Goal: Complete application form

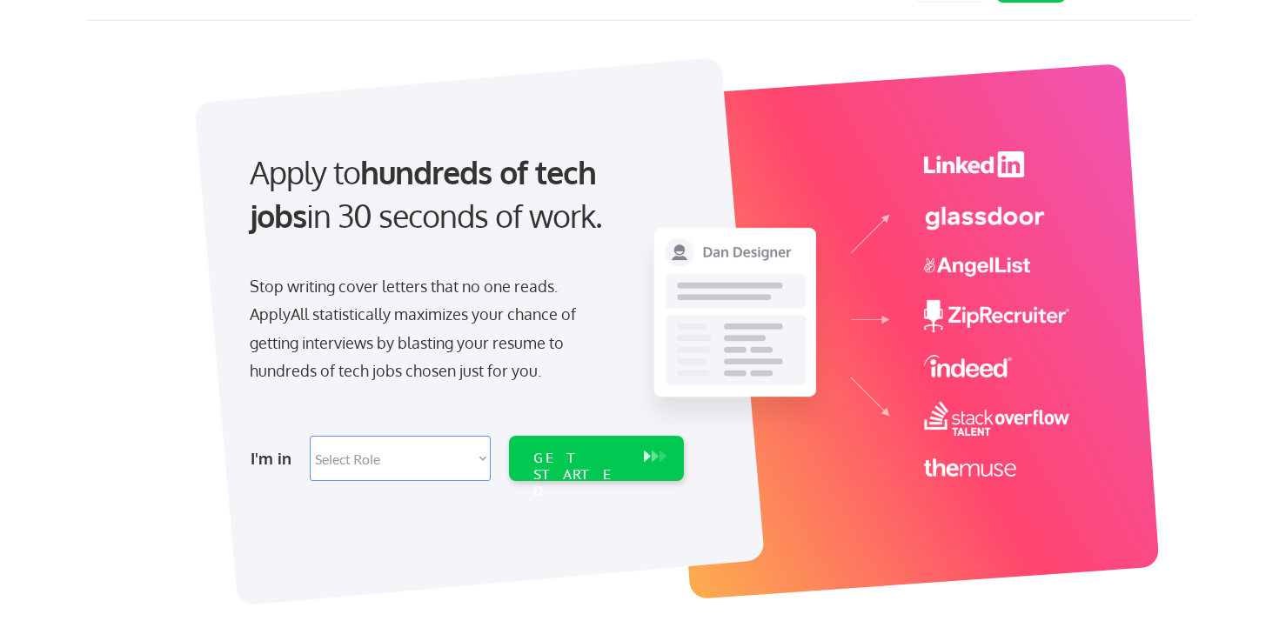
scroll to position [57, 0]
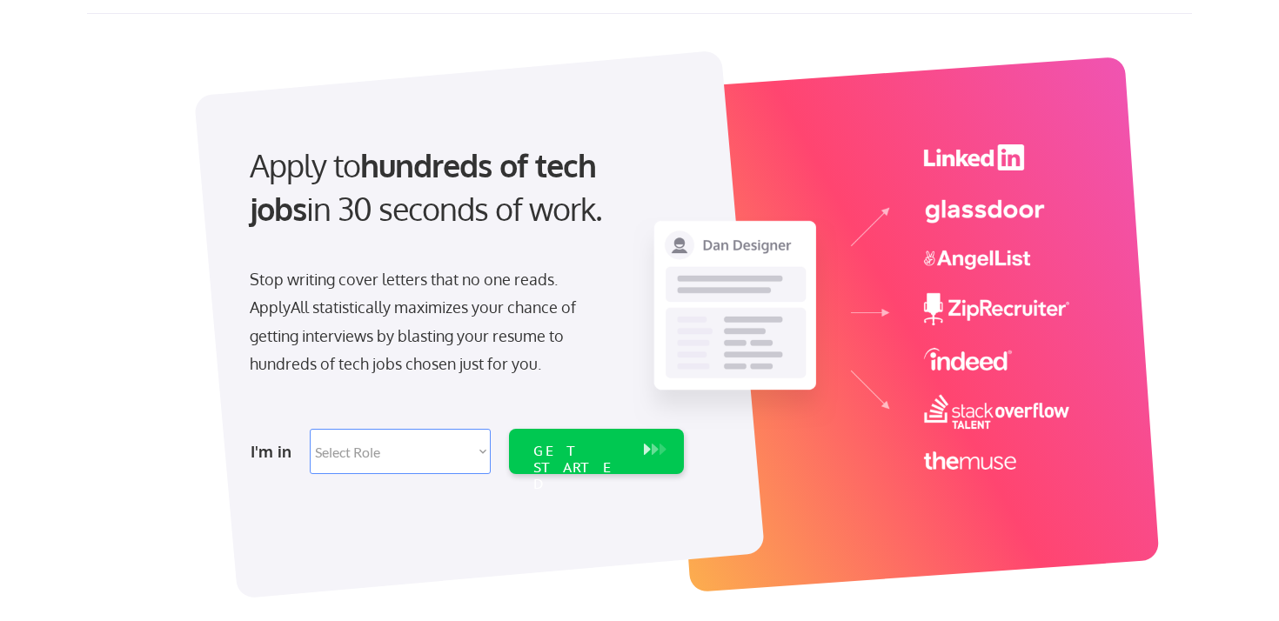
click at [431, 444] on select "Select Role Software Engineering Product Management Customer Success Sales UI/U…" at bounding box center [400, 451] width 181 height 45
select select ""marketing___comms""
click at [310, 429] on select "Select Role Software Engineering Product Management Customer Success Sales UI/U…" at bounding box center [400, 451] width 181 height 45
select select ""marketing___comms""
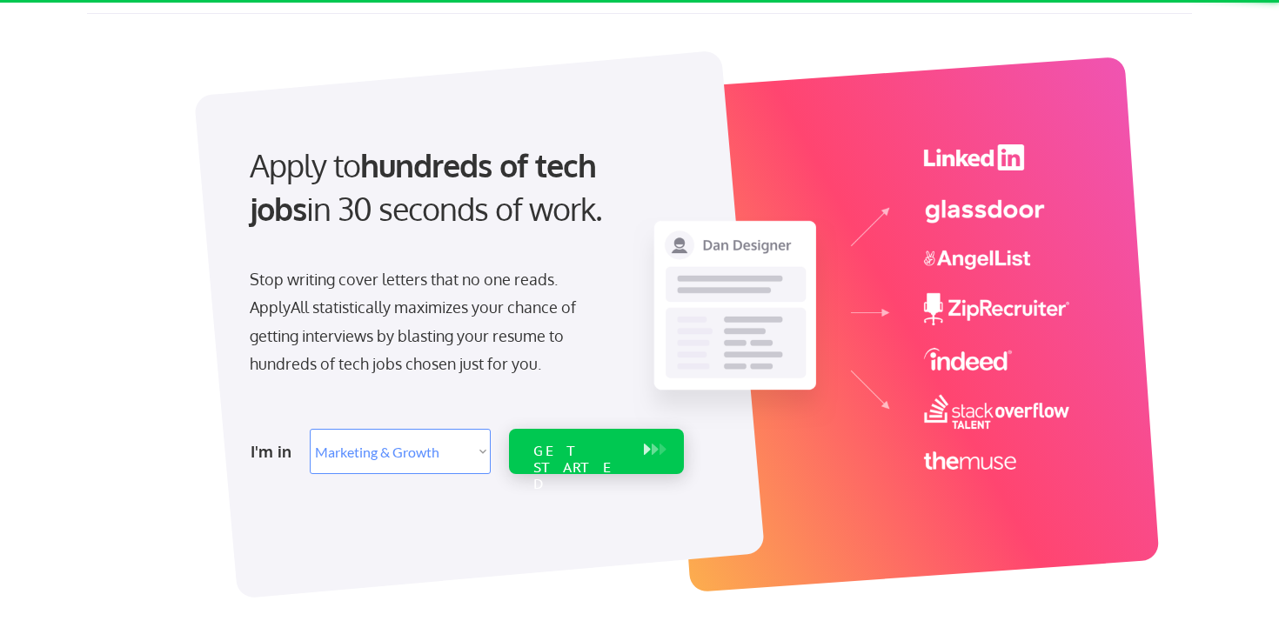
click at [581, 448] on div "GET STARTED" at bounding box center [579, 468] width 93 height 50
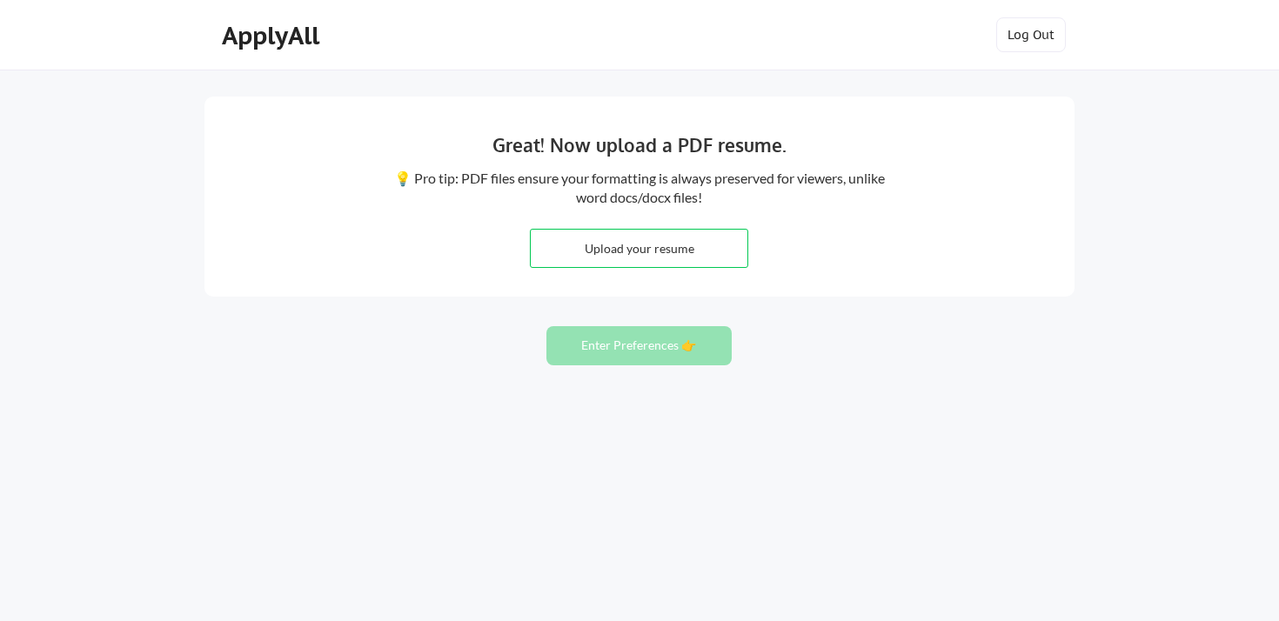
type input "C:\fakepath\Tovael Hagai_CV_Notion.pdf"
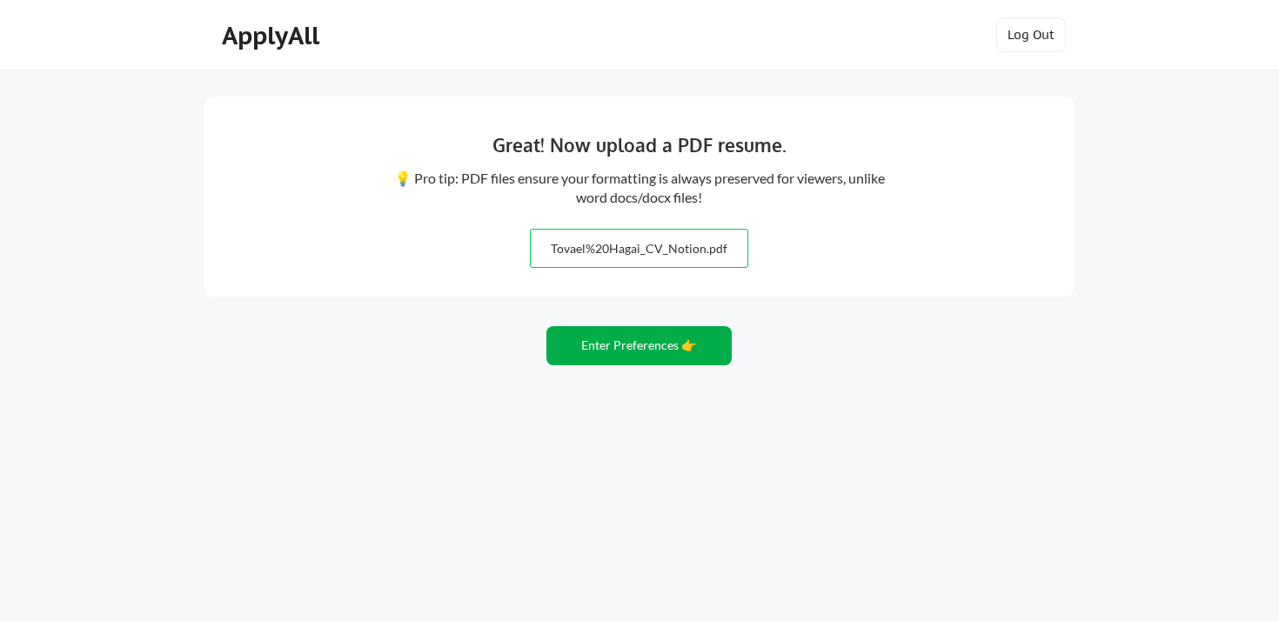
click at [639, 341] on button "Enter Preferences 👉" at bounding box center [638, 345] width 185 height 39
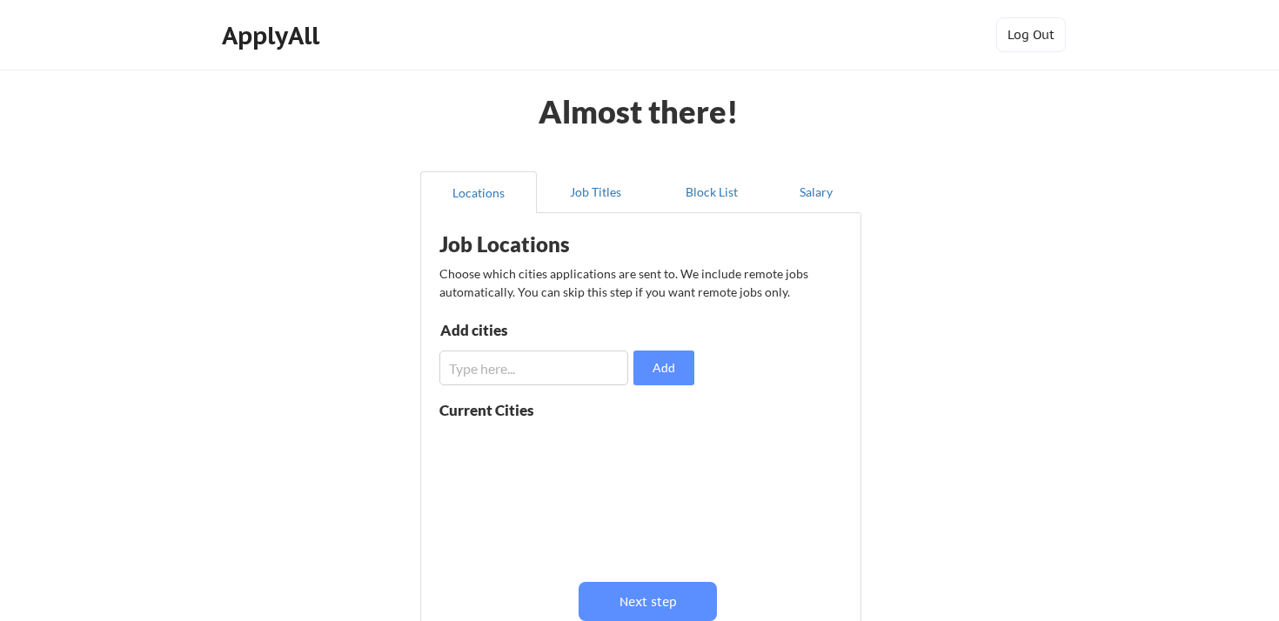
click at [553, 365] on input "input" at bounding box center [533, 368] width 189 height 35
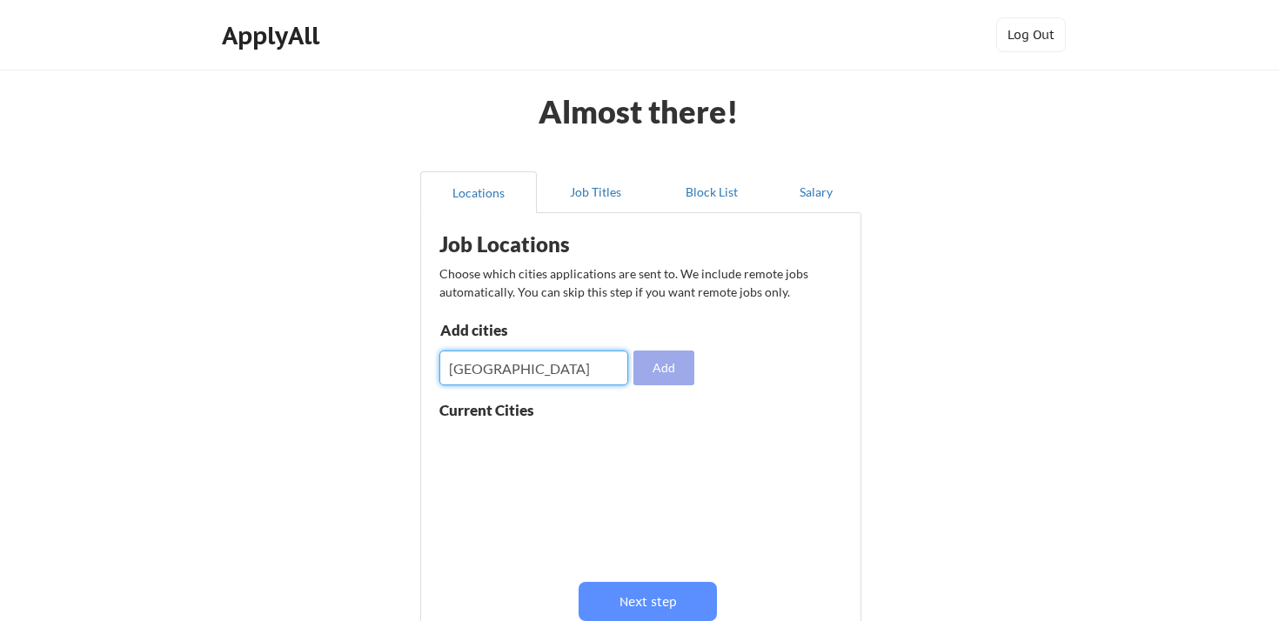
type input "san francisco"
click at [664, 373] on button "Add" at bounding box center [663, 368] width 61 height 35
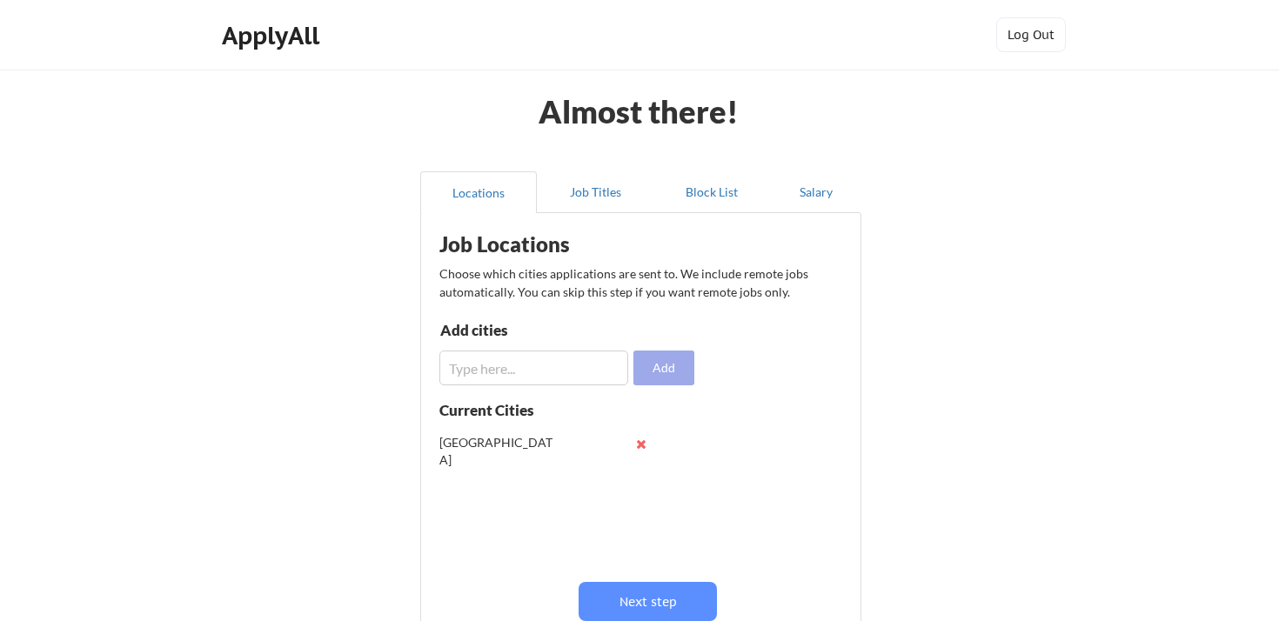
scroll to position [8, 0]
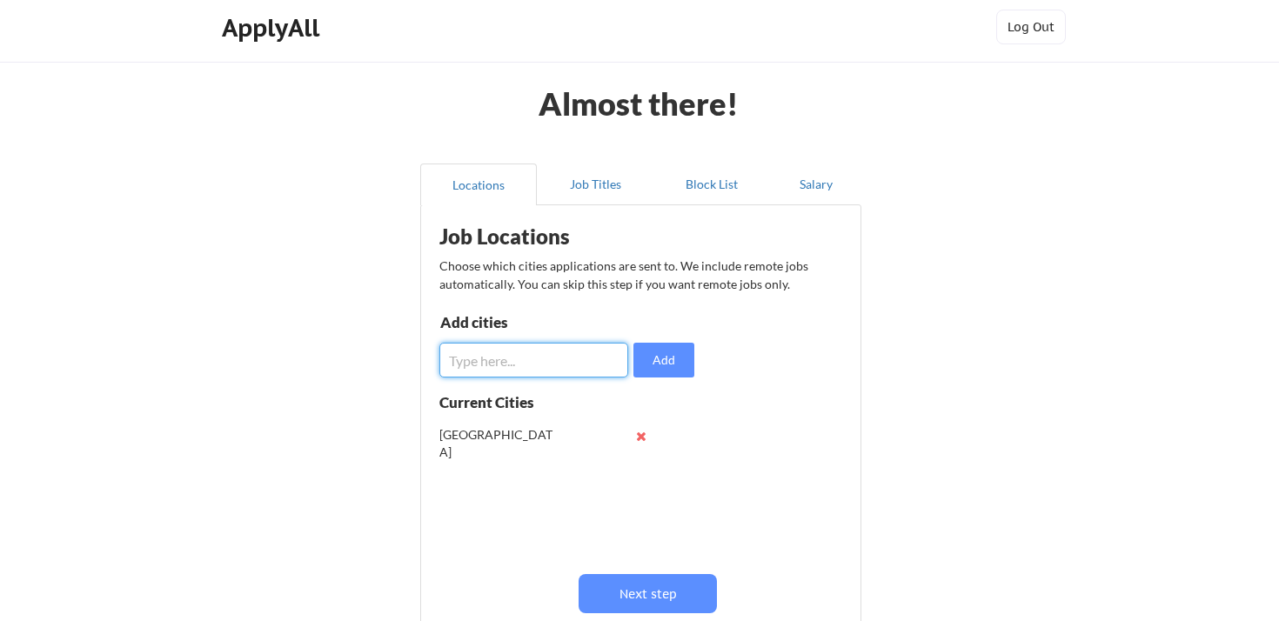
click at [597, 352] on input "input" at bounding box center [533, 360] width 189 height 35
type input "S"
click at [642, 592] on button "Next step" at bounding box center [647, 593] width 138 height 39
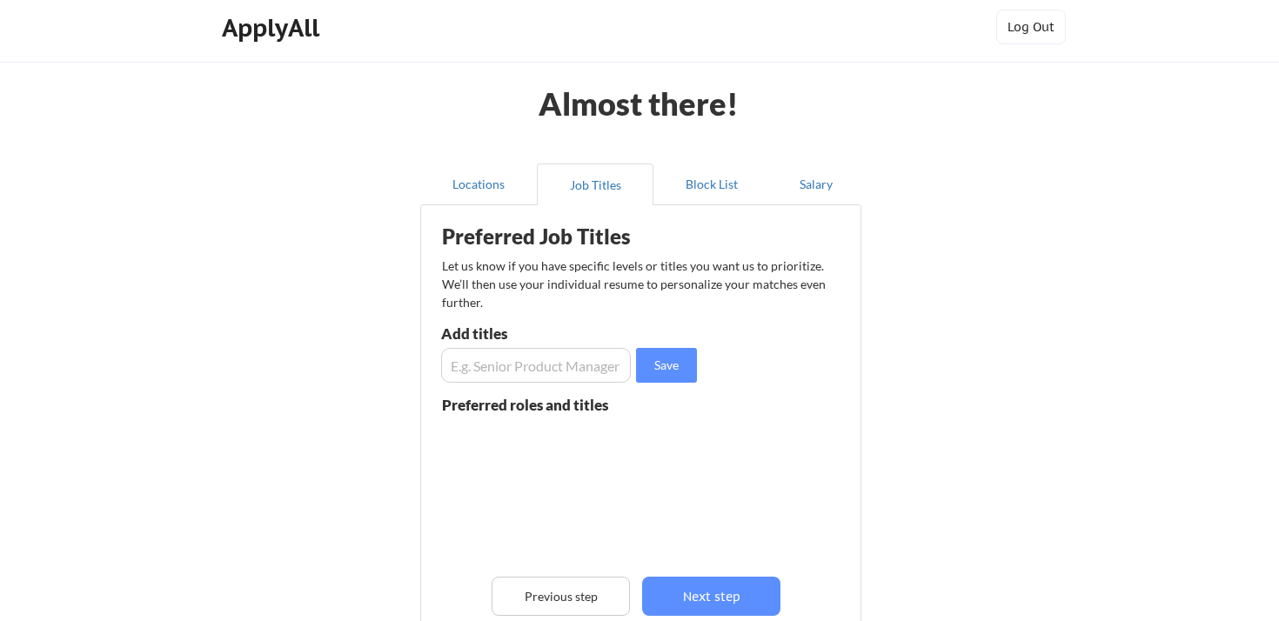
scroll to position [1, 0]
click at [549, 367] on input "input" at bounding box center [536, 365] width 190 height 35
type input "Marketing Manager"
click at [667, 371] on button "Save" at bounding box center [666, 365] width 61 height 35
click at [563, 362] on input "input" at bounding box center [536, 365] width 190 height 35
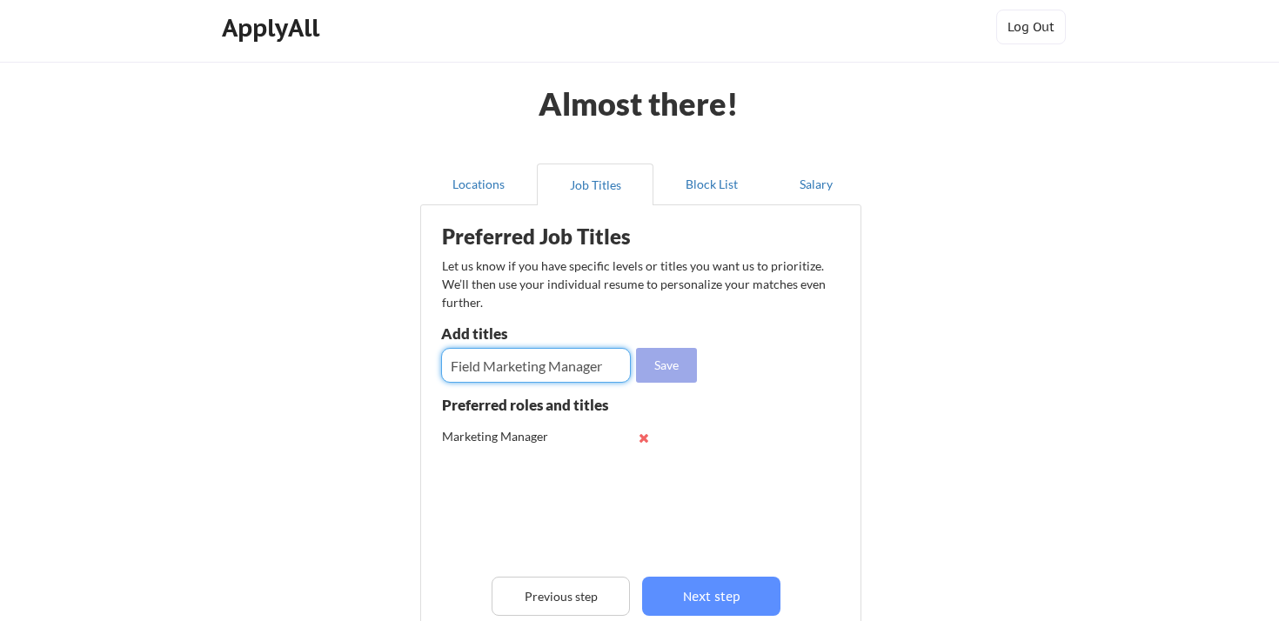
type input "Field Marketing Manager"
click at [661, 366] on button "Save" at bounding box center [666, 365] width 61 height 35
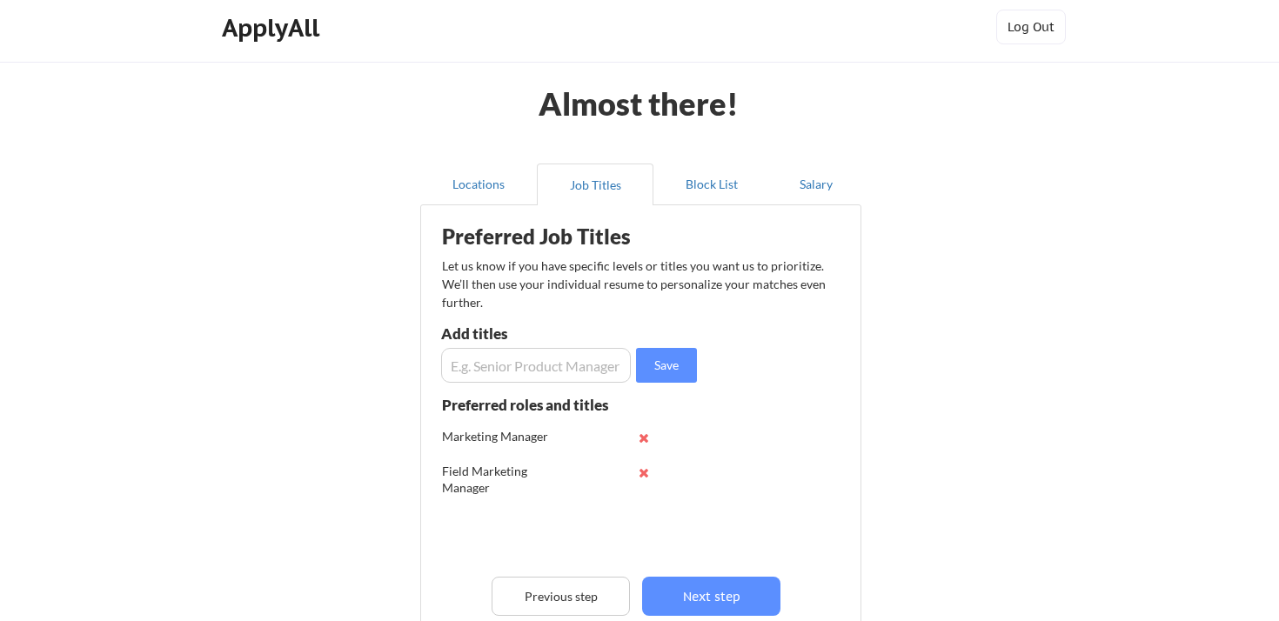
click at [559, 368] on input "input" at bounding box center [536, 365] width 190 height 35
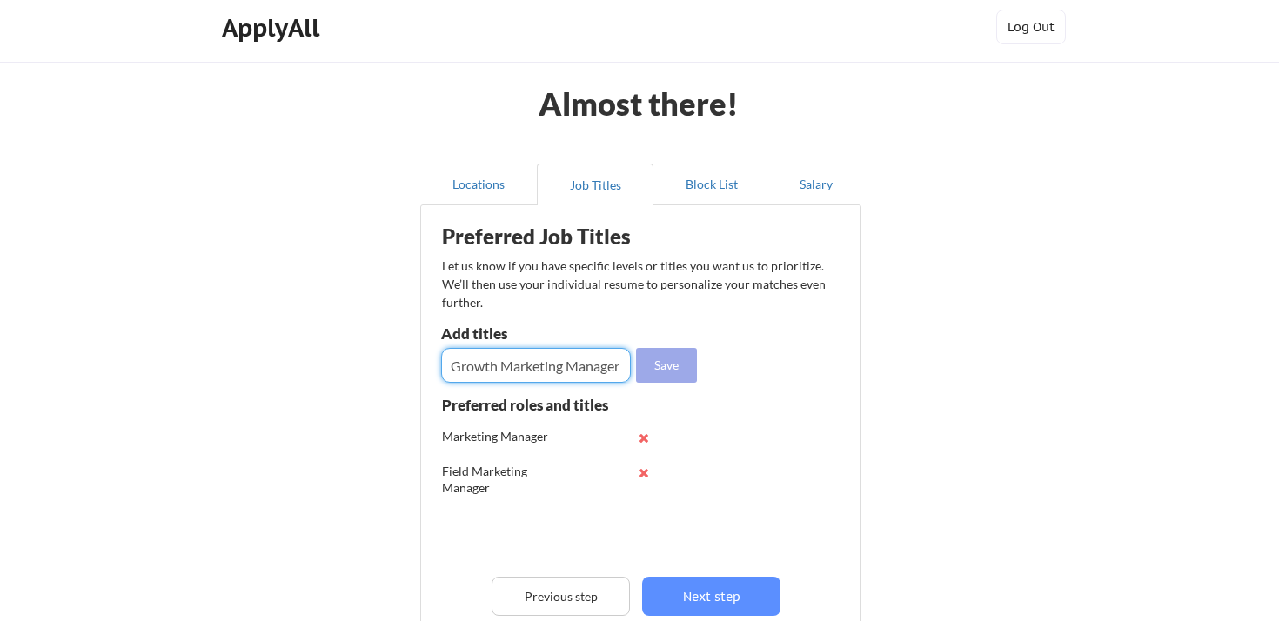
type input "Growth Marketing Manager"
click at [670, 368] on button "Save" at bounding box center [666, 365] width 61 height 35
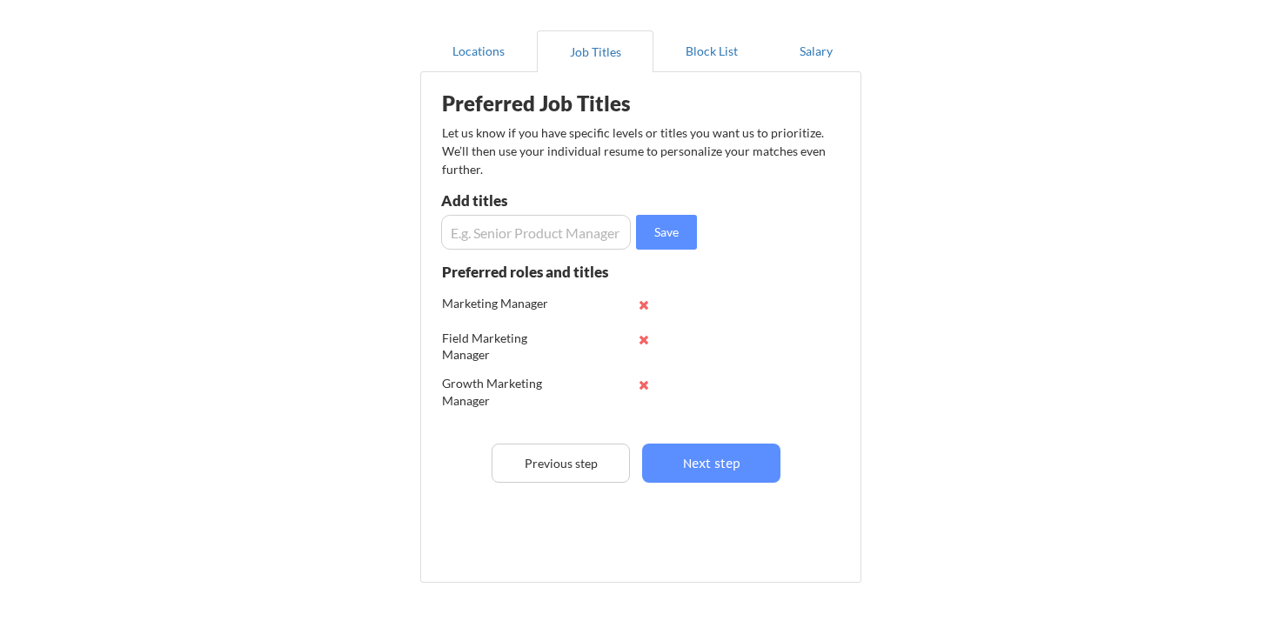
scroll to position [143, 0]
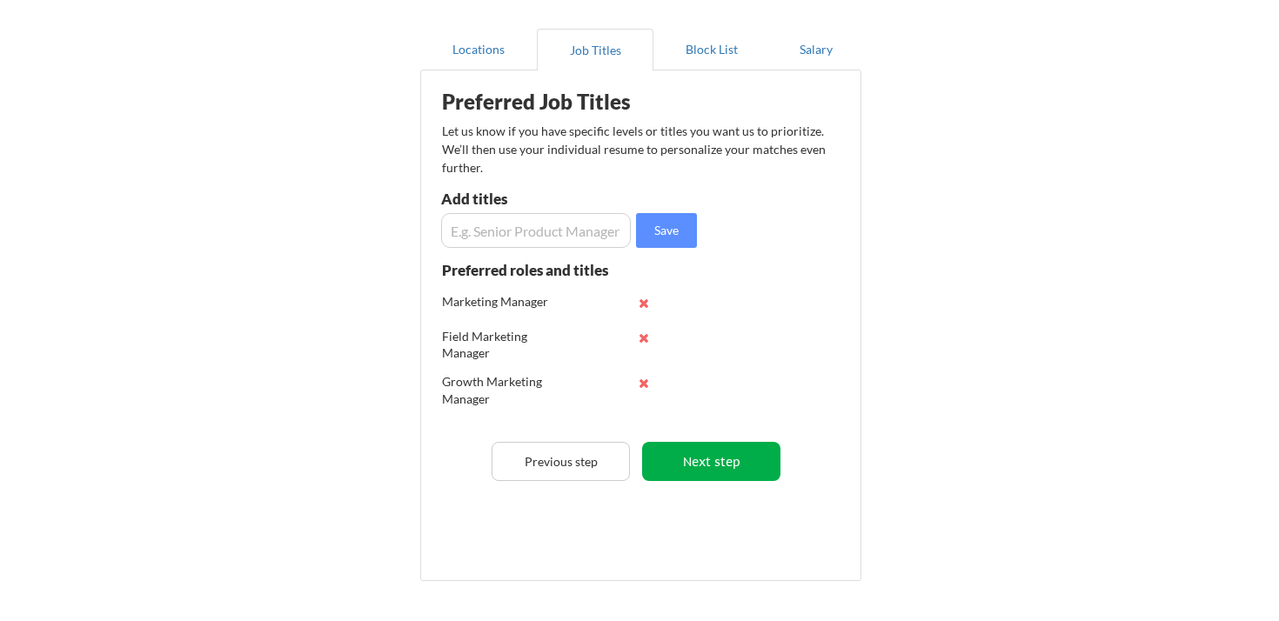
click at [736, 454] on button "Next step" at bounding box center [711, 461] width 138 height 39
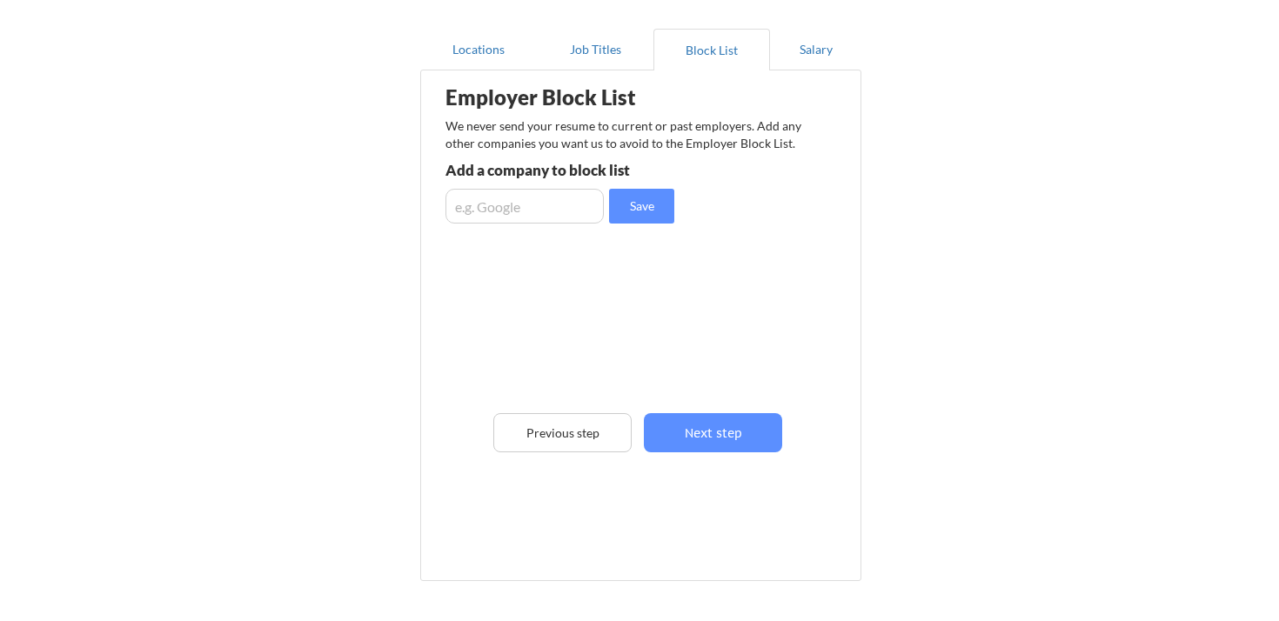
click at [555, 208] on input "input" at bounding box center [524, 206] width 158 height 35
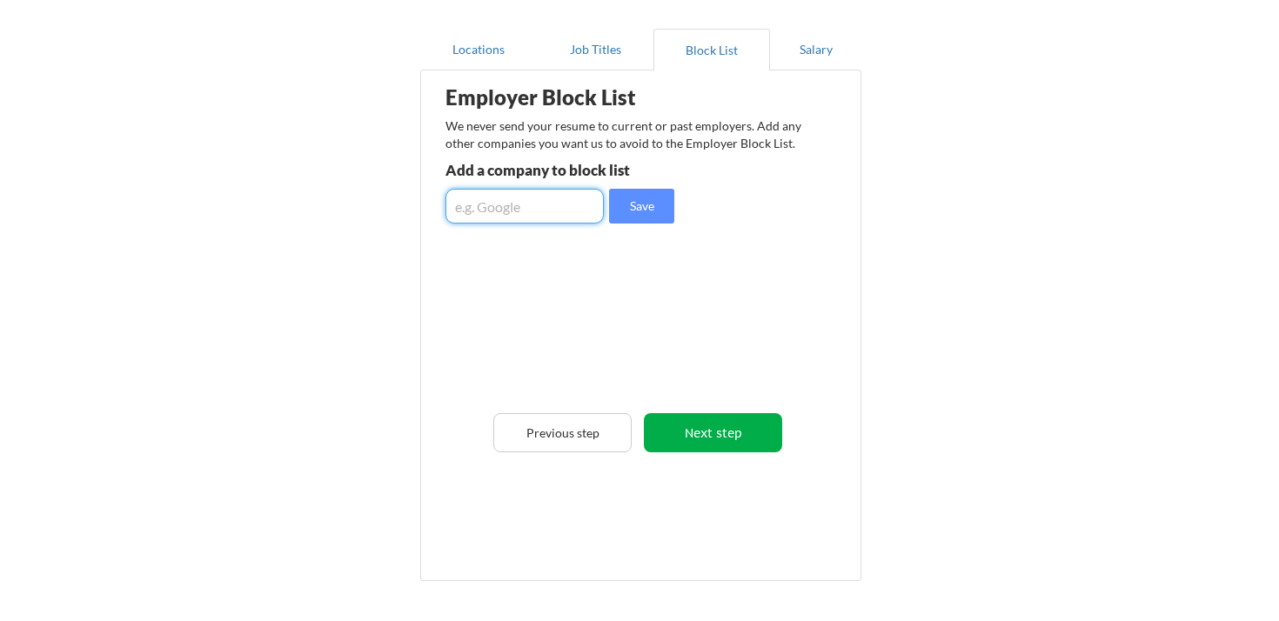
click at [730, 446] on button "Next step" at bounding box center [713, 432] width 138 height 39
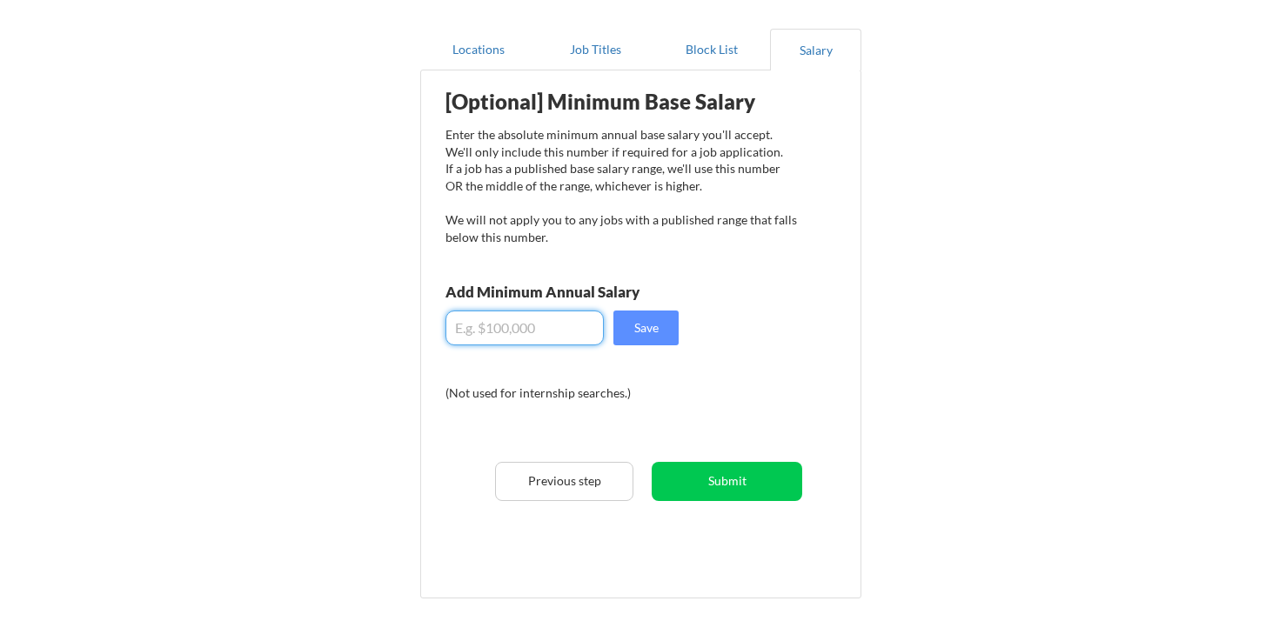
click at [562, 330] on input "input" at bounding box center [524, 328] width 158 height 35
type input "$100,000"
click at [651, 331] on button "Save" at bounding box center [645, 328] width 65 height 35
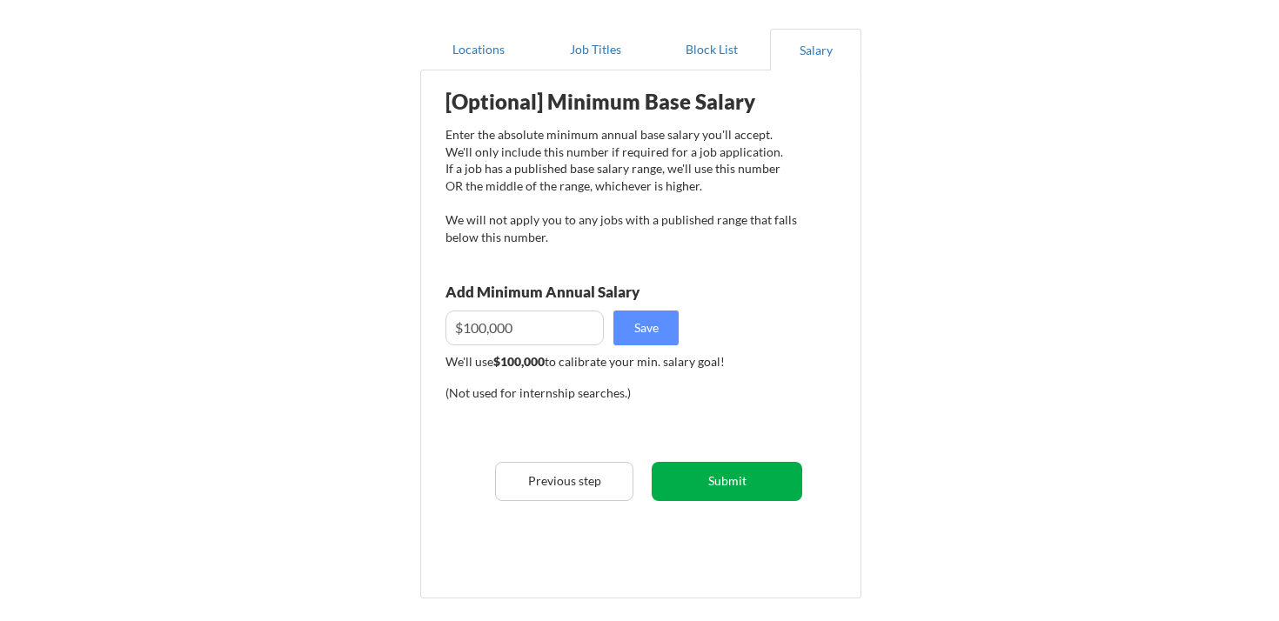
click at [727, 480] on button "Submit" at bounding box center [726, 481] width 150 height 39
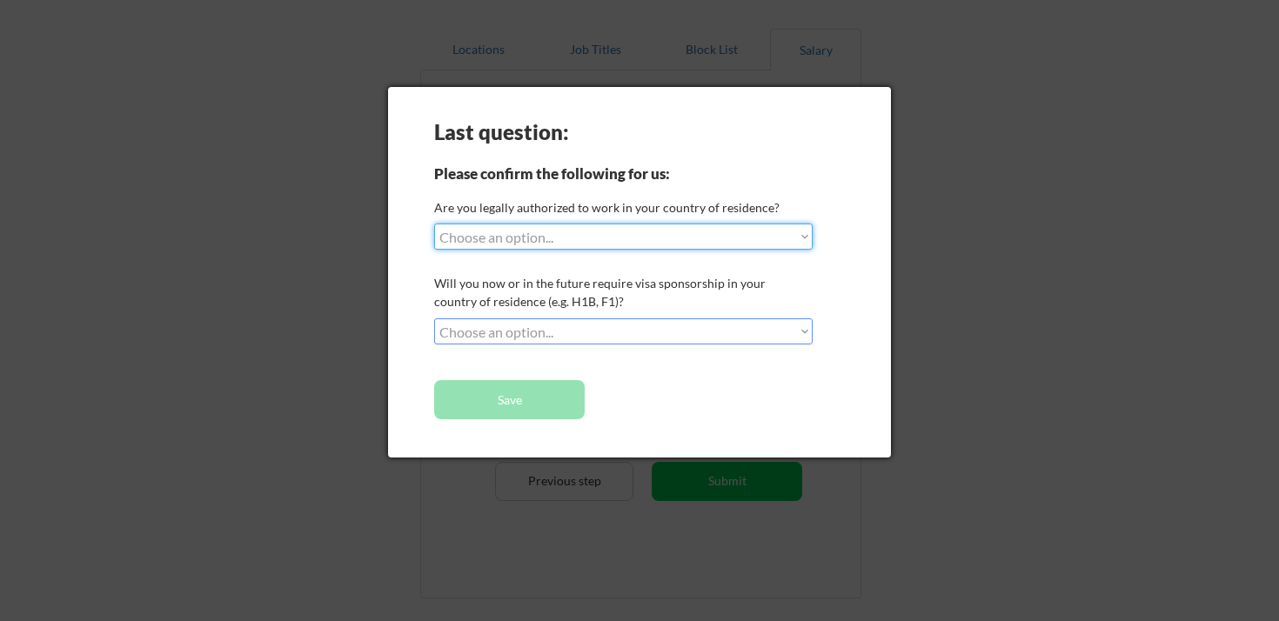
click at [648, 244] on select "Choose an option... Yes, I am a US Citizen Yes, I am a Canadian Citizen Yes, I …" at bounding box center [623, 237] width 378 height 26
select select ""yes__i_am_a_us_green_card_holder""
click at [434, 224] on select "Choose an option... Yes, I am a US Citizen Yes, I am a Canadian Citizen Yes, I …" at bounding box center [623, 237] width 378 height 26
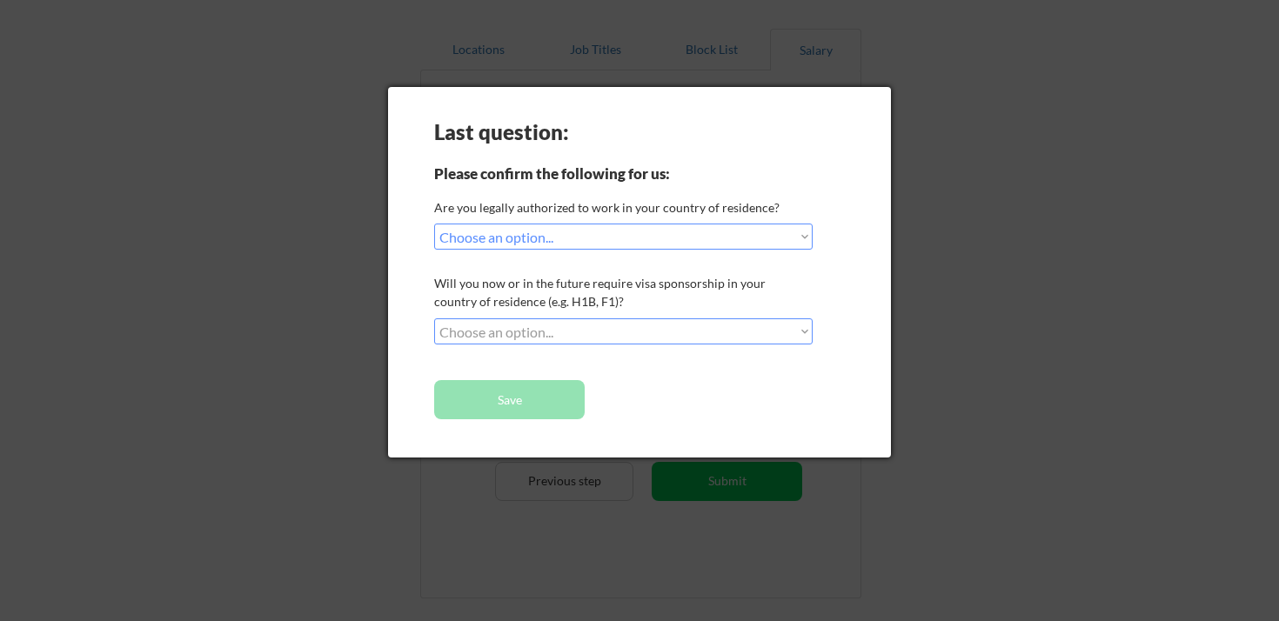
click at [632, 325] on select "Choose an option... No, I will not need sponsorship Yes, I will need sponsorship" at bounding box center [623, 331] width 378 height 26
select select ""no__i_will_not_need_sponsorship""
click at [434, 318] on select "Choose an option... No, I will not need sponsorship Yes, I will need sponsorship" at bounding box center [623, 331] width 378 height 26
click at [536, 393] on button "Save" at bounding box center [509, 399] width 150 height 39
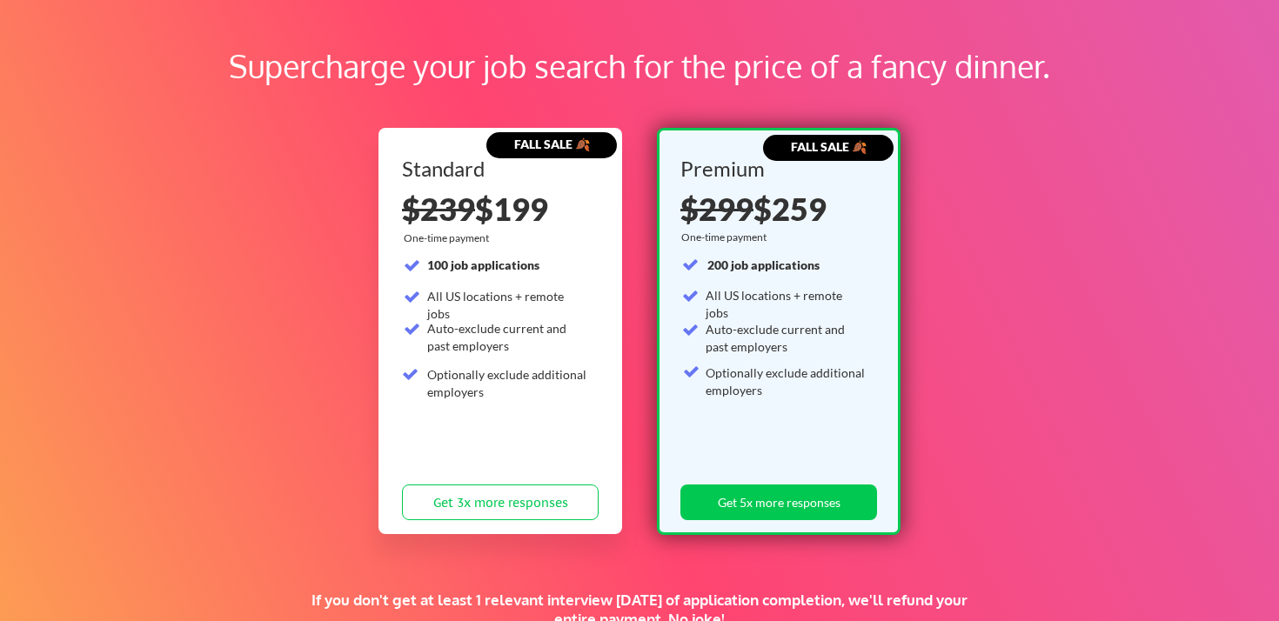
scroll to position [79, 0]
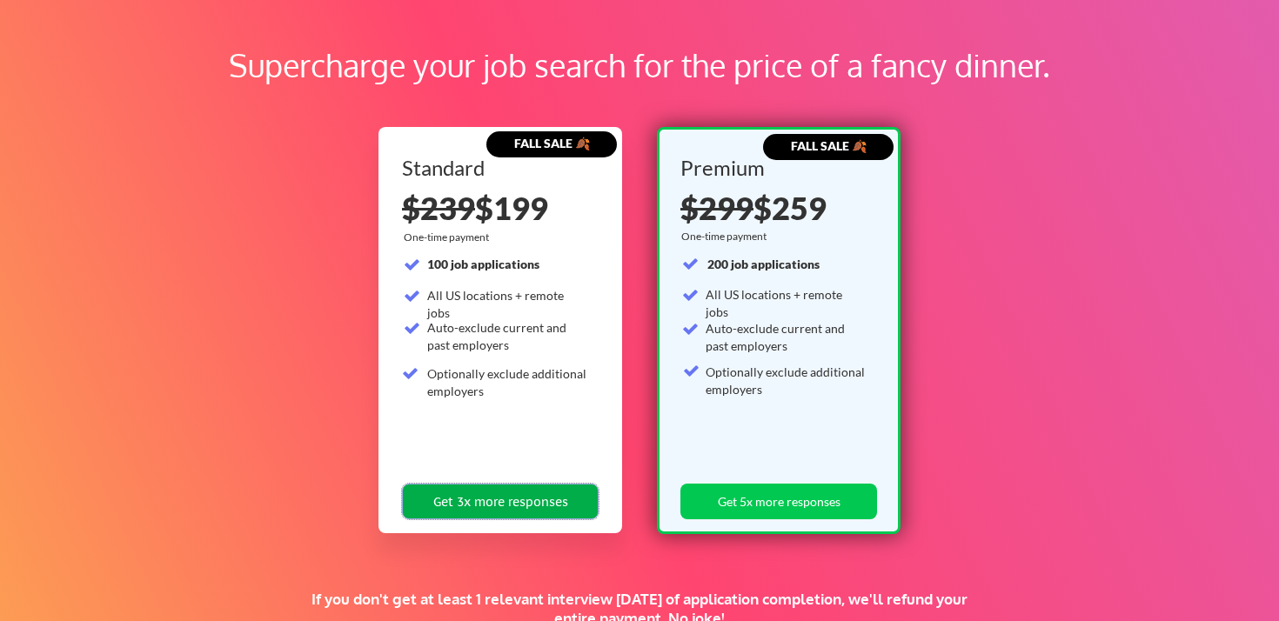
click at [545, 491] on button "Get 3x more responses" at bounding box center [500, 502] width 197 height 36
